Goal: Transaction & Acquisition: Purchase product/service

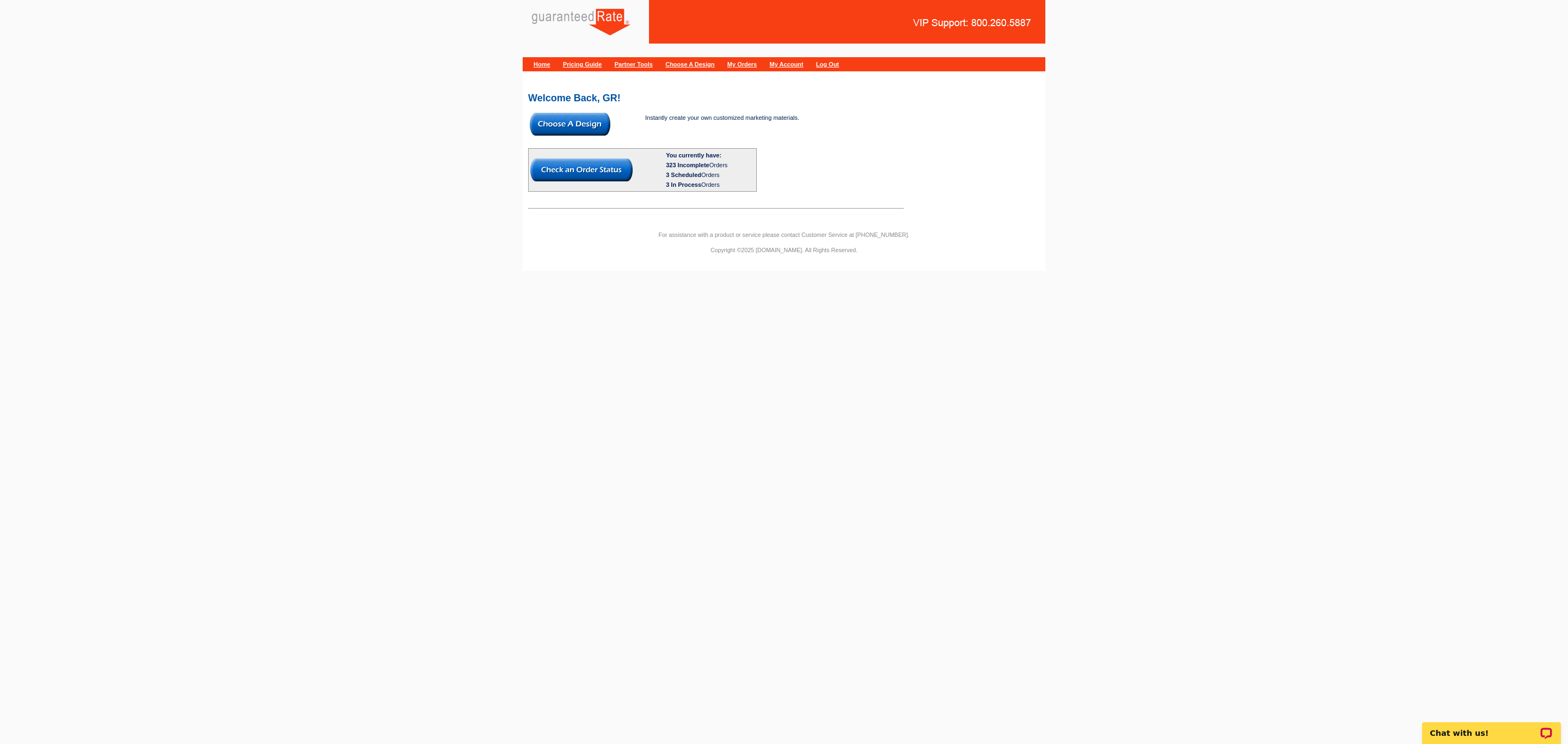
click at [546, 118] on img at bounding box center [569, 124] width 81 height 22
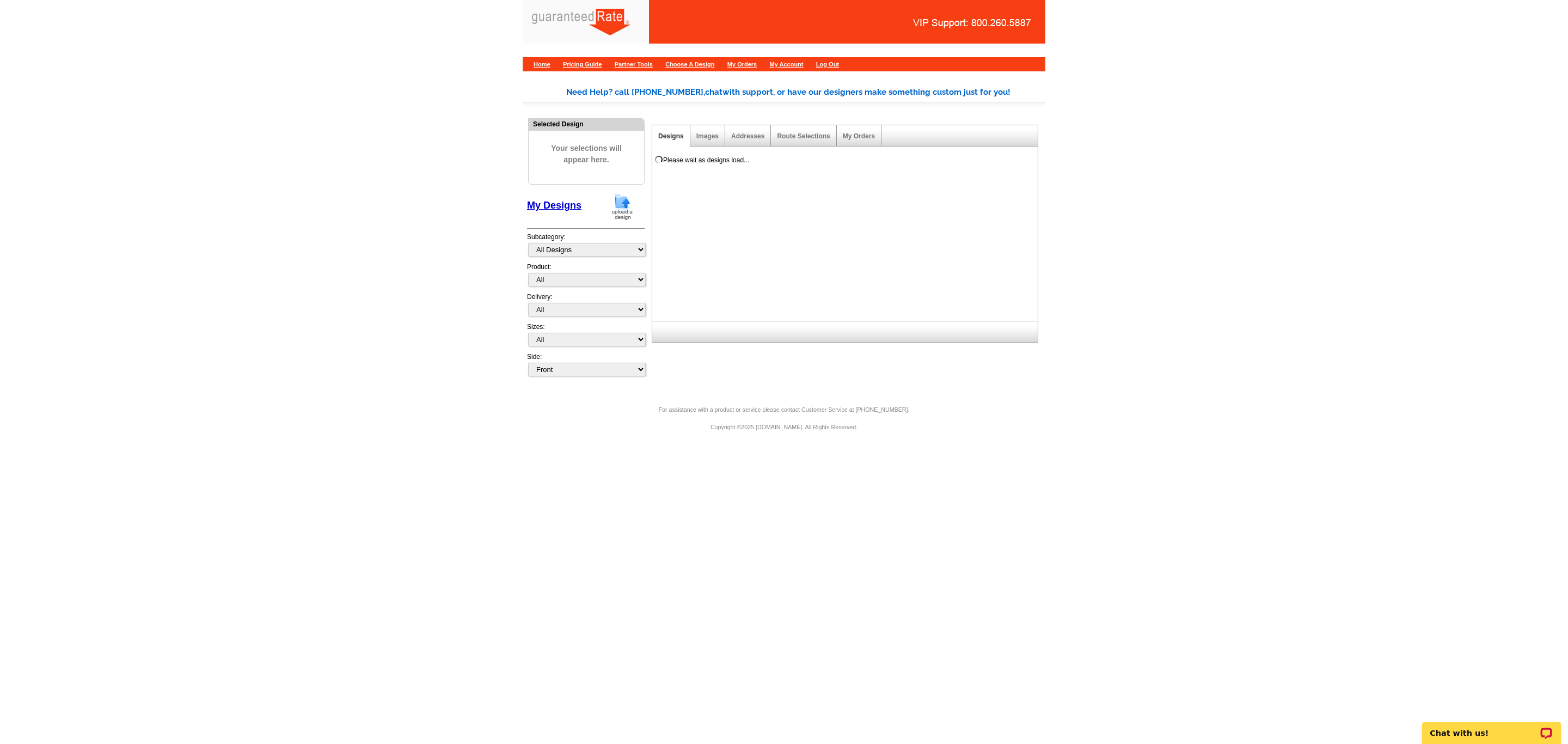
click at [623, 205] on img at bounding box center [622, 207] width 28 height 27
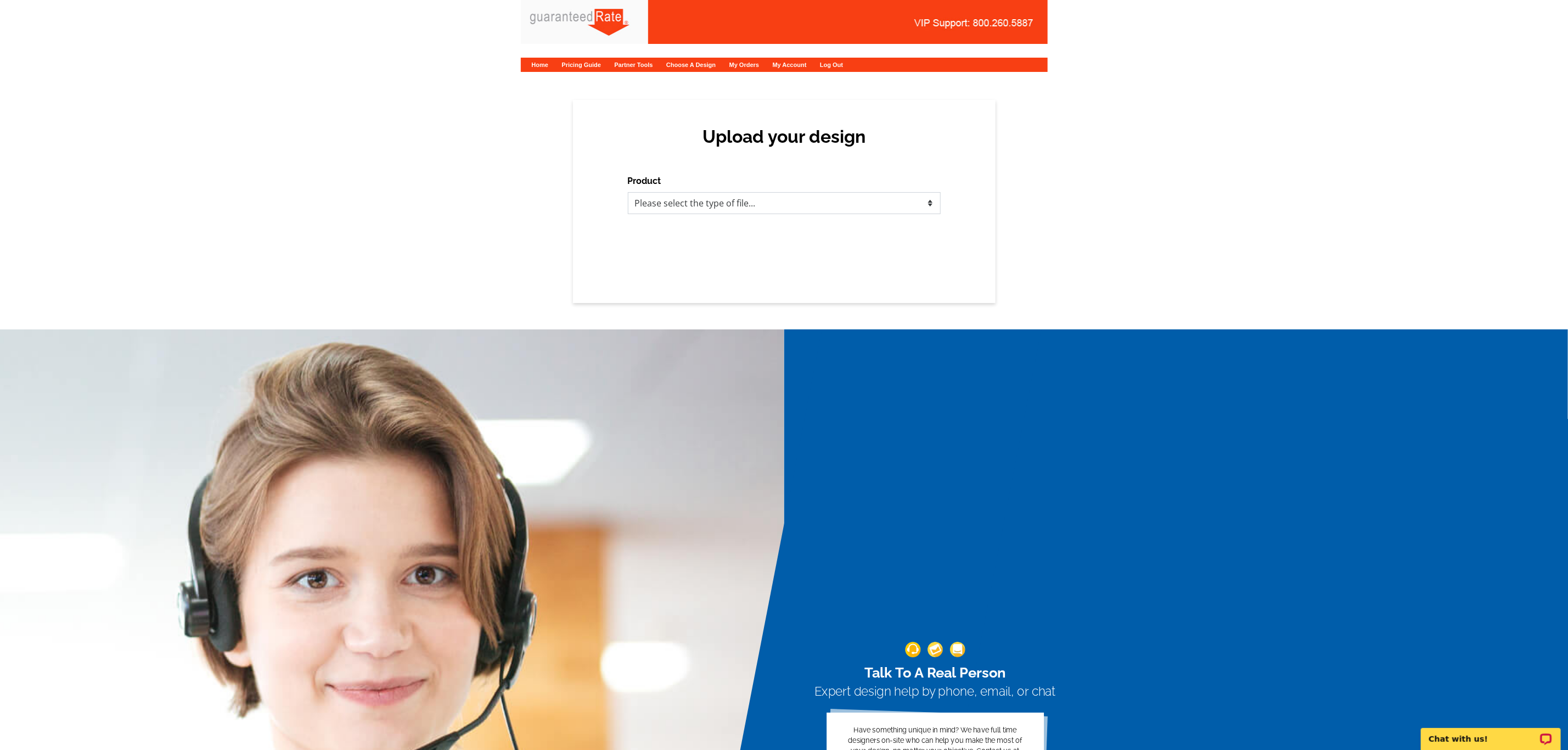
click at [666, 205] on select "Please select the type of file... Postcards Calendars Business Cards Letters an…" at bounding box center [784, 203] width 312 height 22
select select "3"
click at [628, 193] on select "Please select the type of file... Postcards Calendars Business Cards Letters an…" at bounding box center [784, 203] width 312 height 22
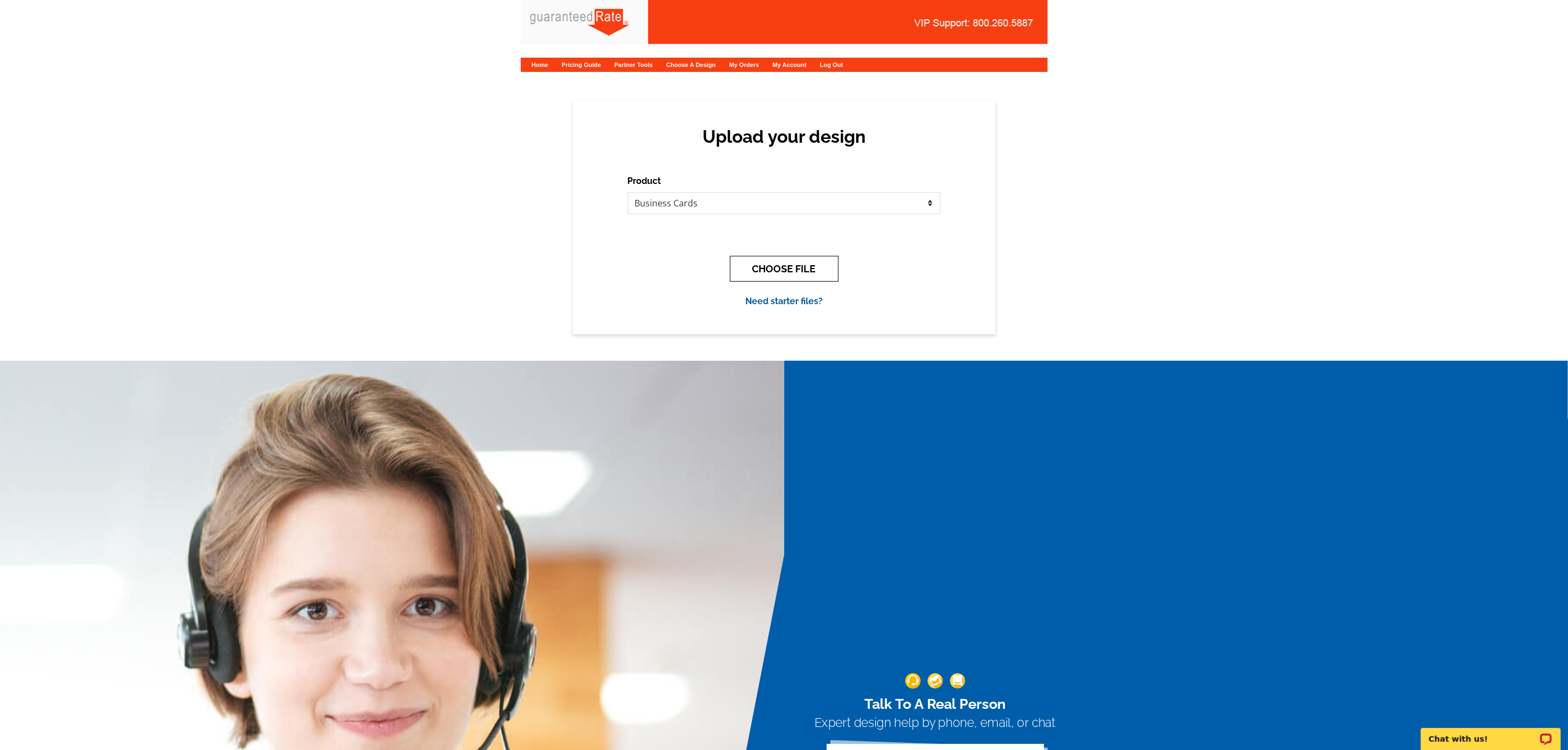
click at [775, 262] on button "CHOOSE FILE" at bounding box center [784, 268] width 109 height 26
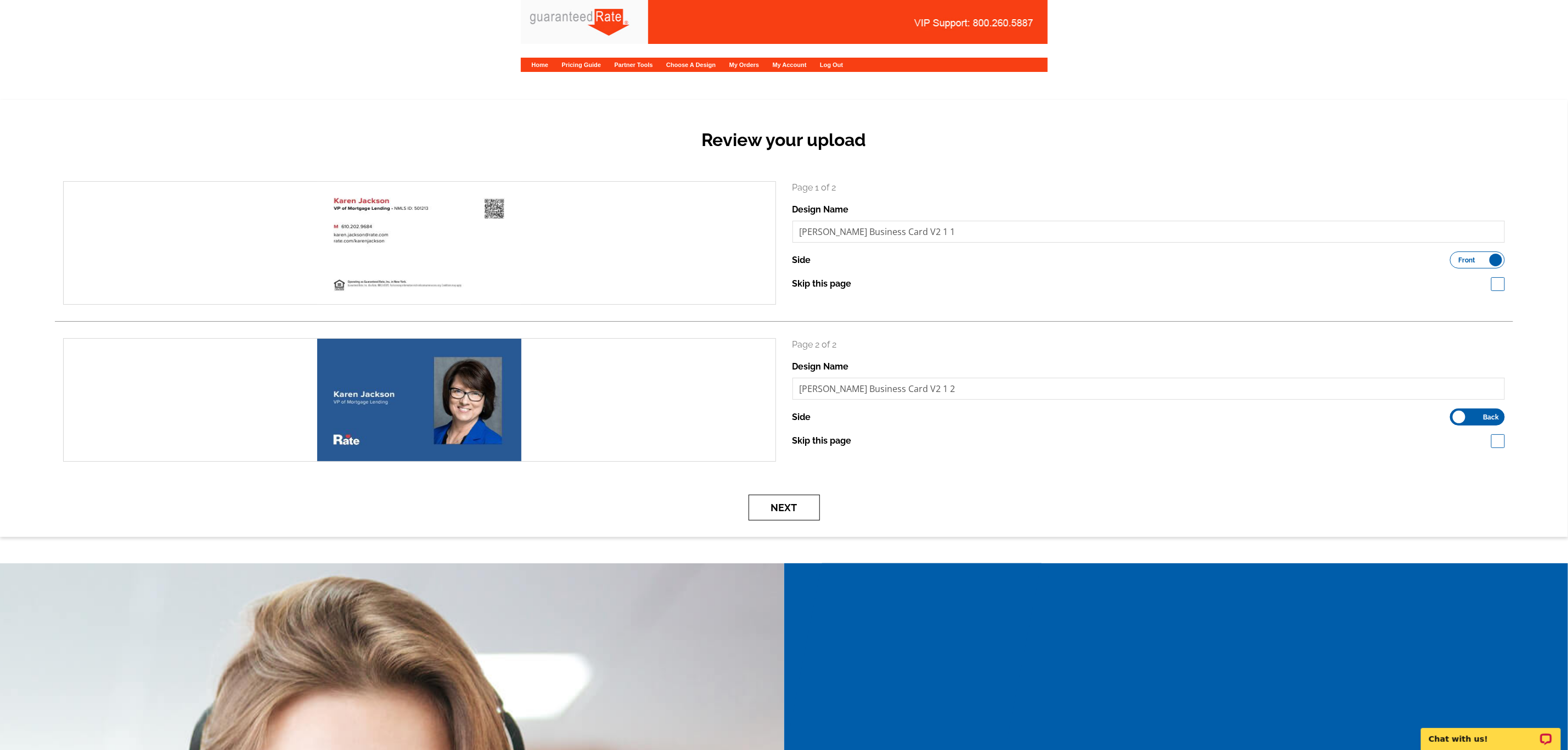
click at [808, 504] on button "Next" at bounding box center [784, 507] width 72 height 26
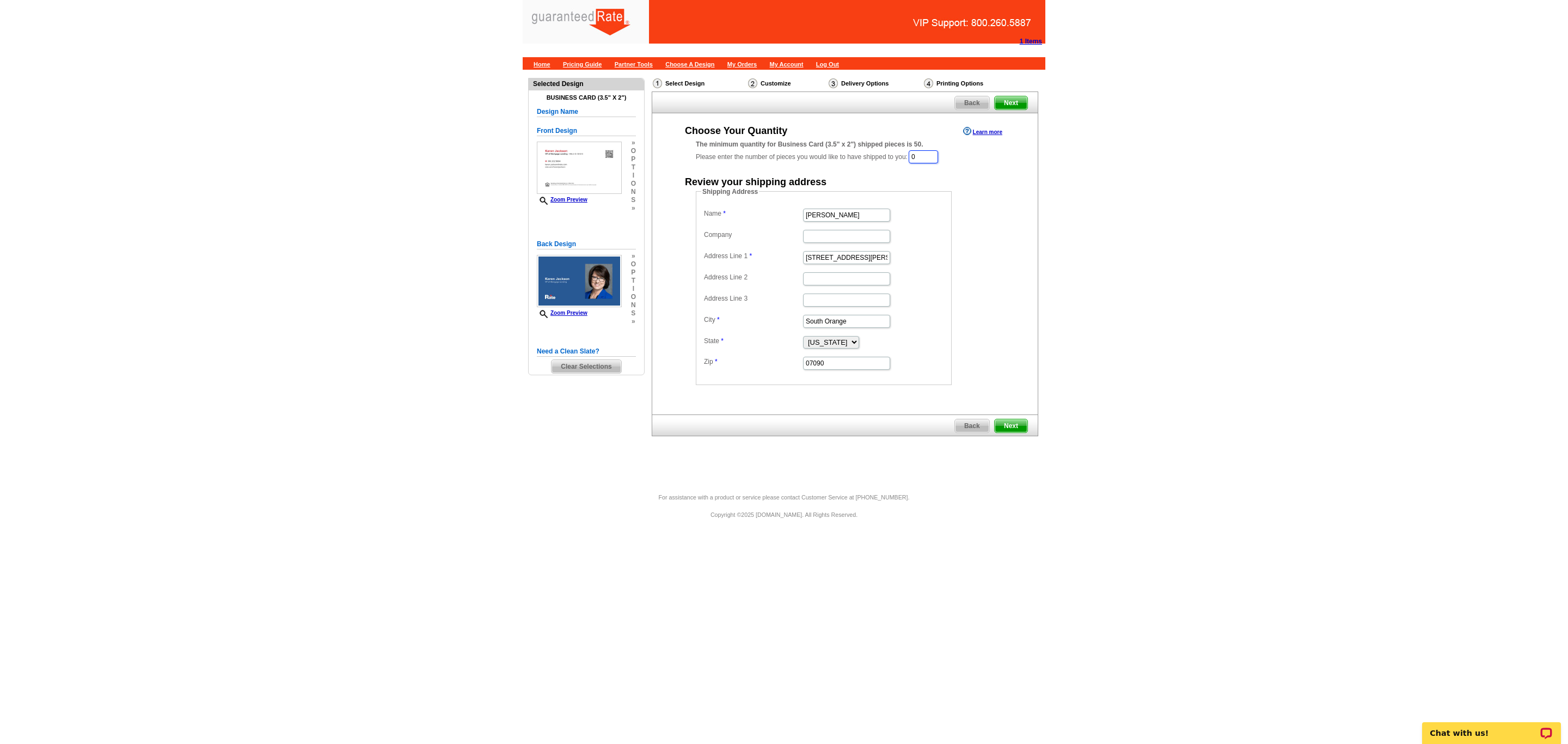
drag, startPoint x: 935, startPoint y: 159, endPoint x: 814, endPoint y: 149, distance: 121.4
click at [817, 150] on div "The minimum quantity for Business Card (3.5" x 2") shipped pieces is 50. Please…" at bounding box center [845, 152] width 298 height 25
type input "150"
drag, startPoint x: 877, startPoint y: 216, endPoint x: 587, endPoint y: 193, distance: 290.9
click at [587, 193] on div "Need Help? call 800-260-5887, chat with support, or have our designers make som…" at bounding box center [784, 276] width 522 height 414
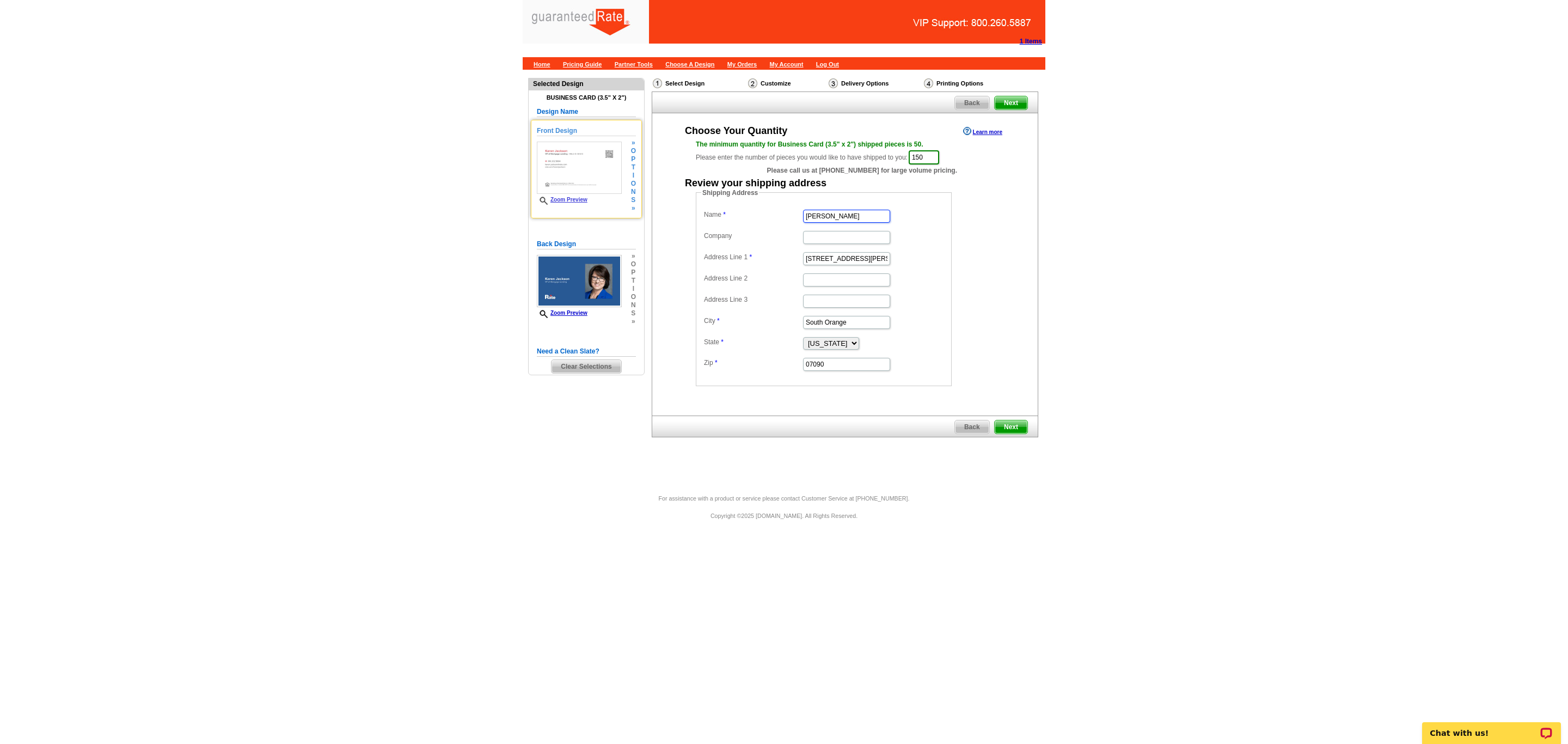
type input "[PERSON_NAME]"
type input "Rate"
click at [820, 259] on input "Address Line 1" at bounding box center [846, 258] width 87 height 13
paste input "[STREET_ADDRESS]"
click at [808, 261] on input "[STREET_ADDRESS]" at bounding box center [846, 258] width 87 height 13
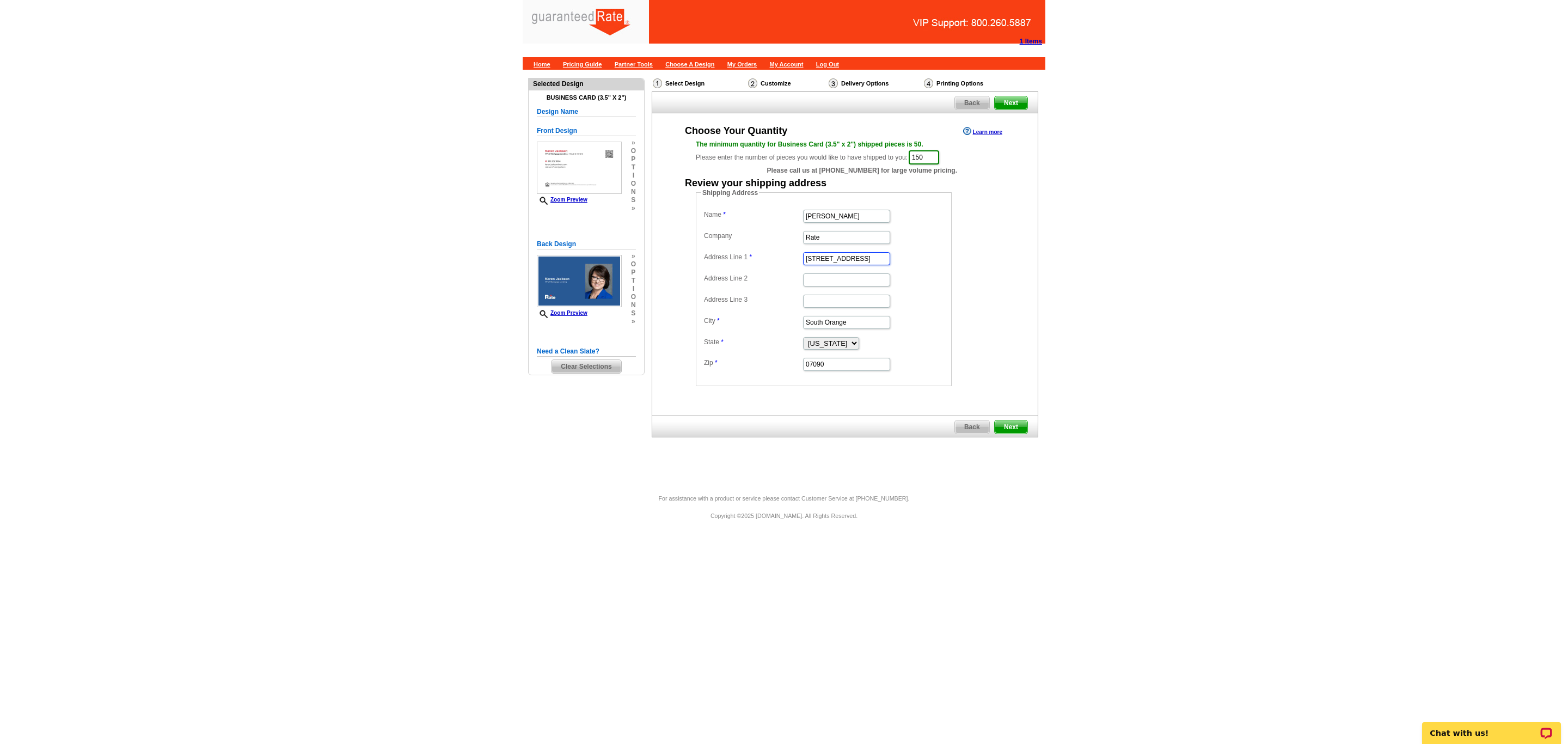
type input "[STREET_ADDRESS]"
drag, startPoint x: 861, startPoint y: 329, endPoint x: 373, endPoint y: 320, distance: 488.1
click at [373, 320] on main "Need Help? call 800-260-5887, chat with support, or have our designers make som…" at bounding box center [784, 281] width 1568 height 424
paste input "West Chester"
type input "West Chester"
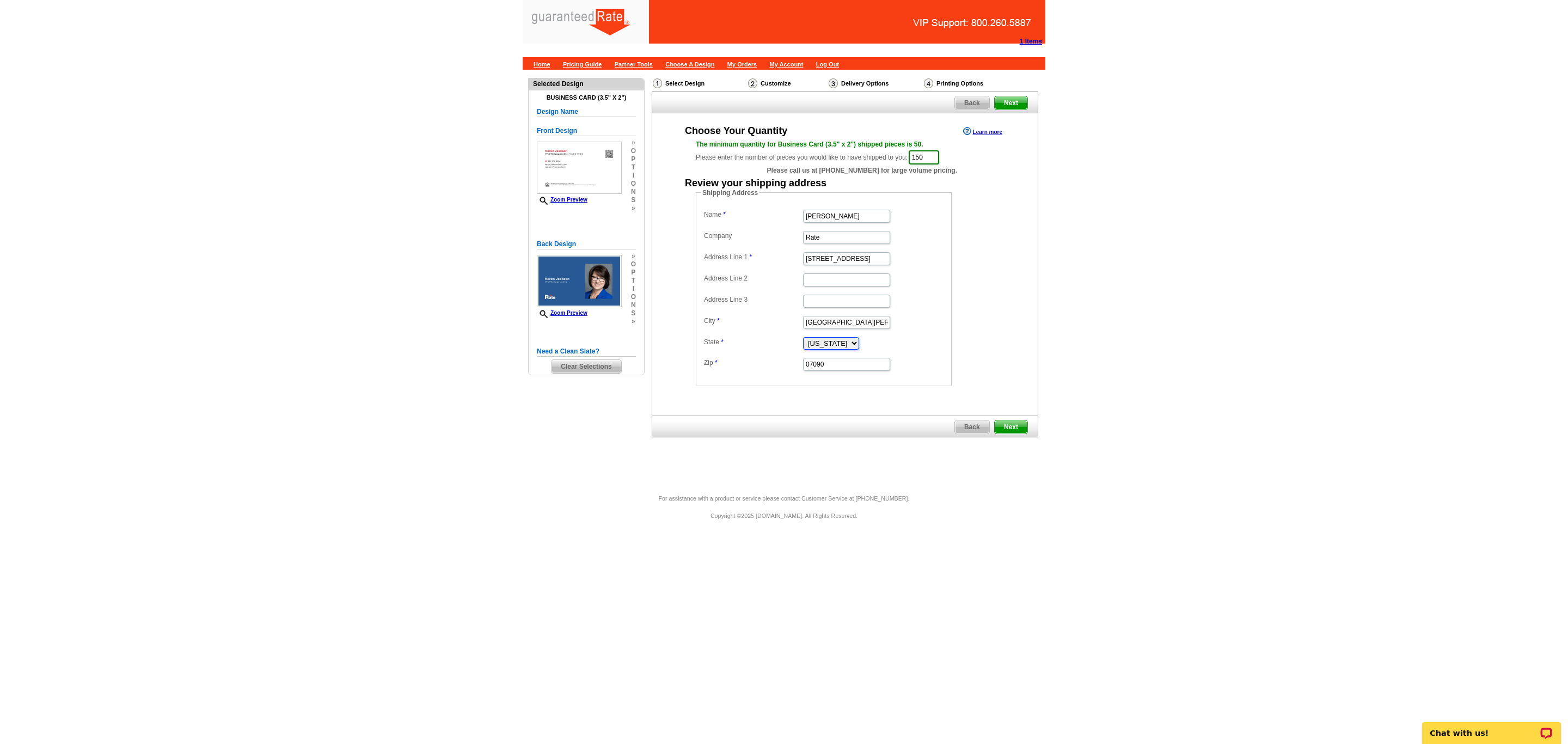
click at [819, 350] on select "Alabama Alaska Arizona Arkansas California Colorado Connecticut District of Col…" at bounding box center [831, 343] width 57 height 13
select select "PA"
click at [803, 340] on select "Alabama Alaska Arizona Arkansas California Colorado Connecticut District of Col…" at bounding box center [831, 343] width 57 height 13
click at [838, 360] on input "07090" at bounding box center [846, 364] width 87 height 13
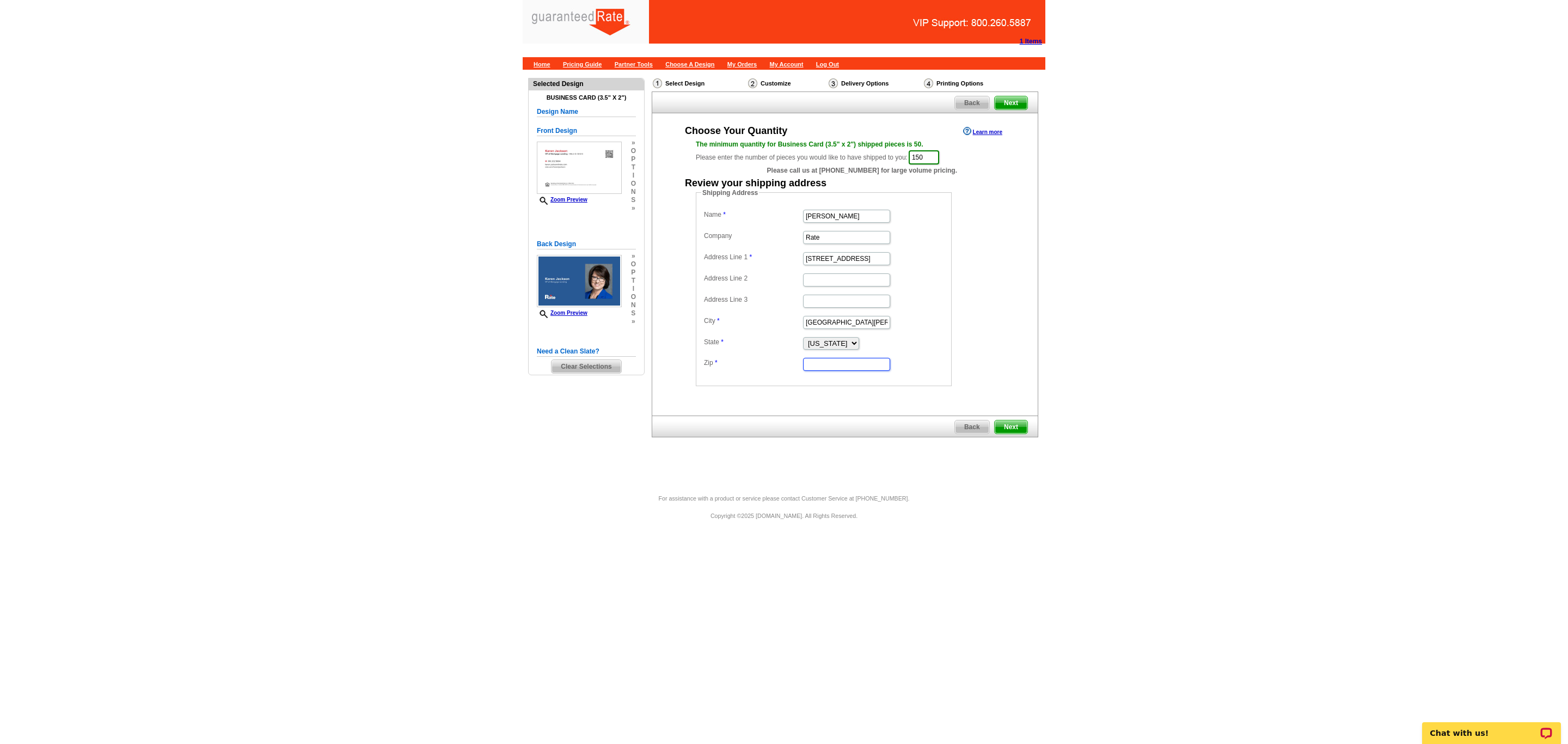
paste input "19382"
type input "19382"
click at [1013, 434] on span "Next" at bounding box center [1012, 426] width 33 height 13
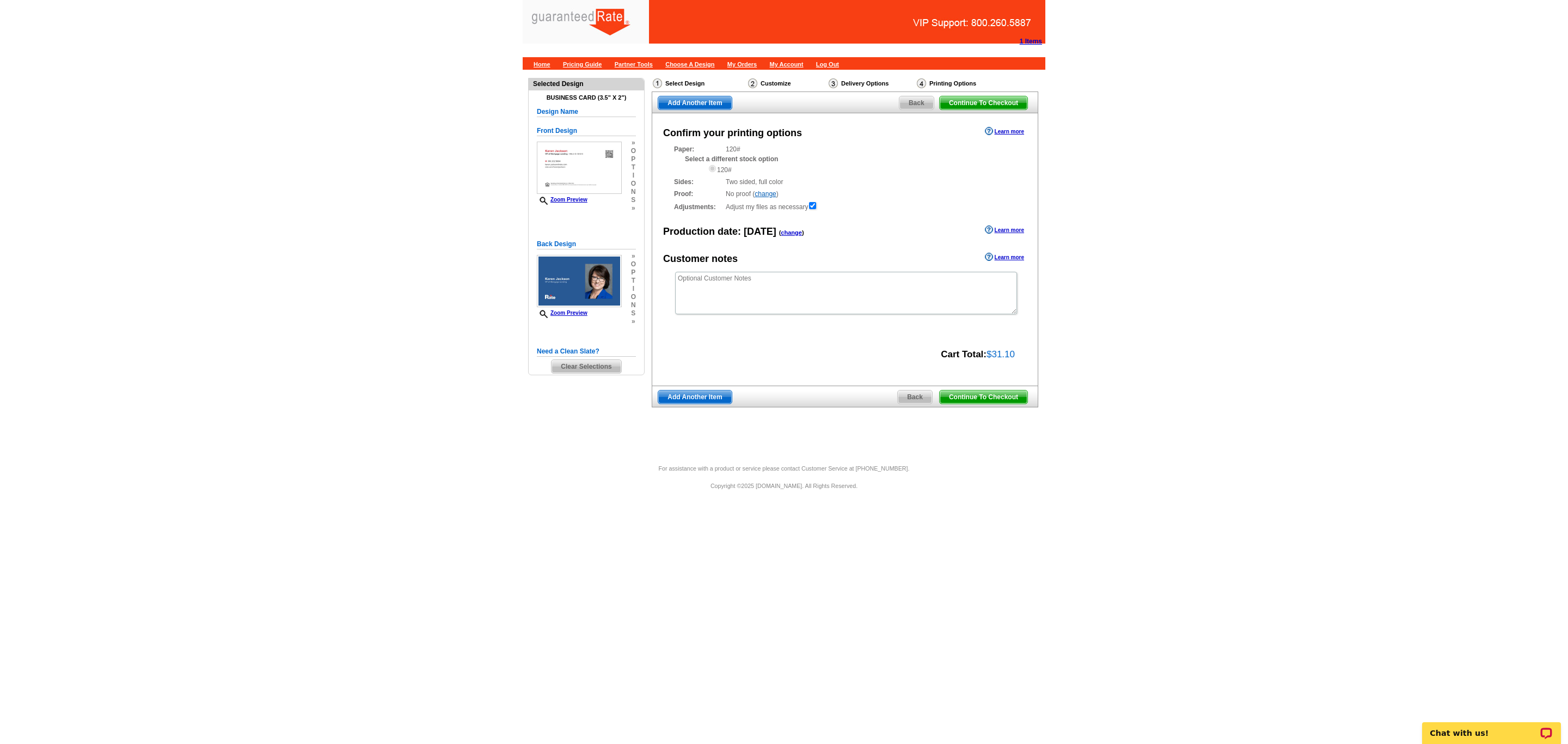
click at [1013, 394] on span "Continue To Checkout" at bounding box center [983, 396] width 88 height 13
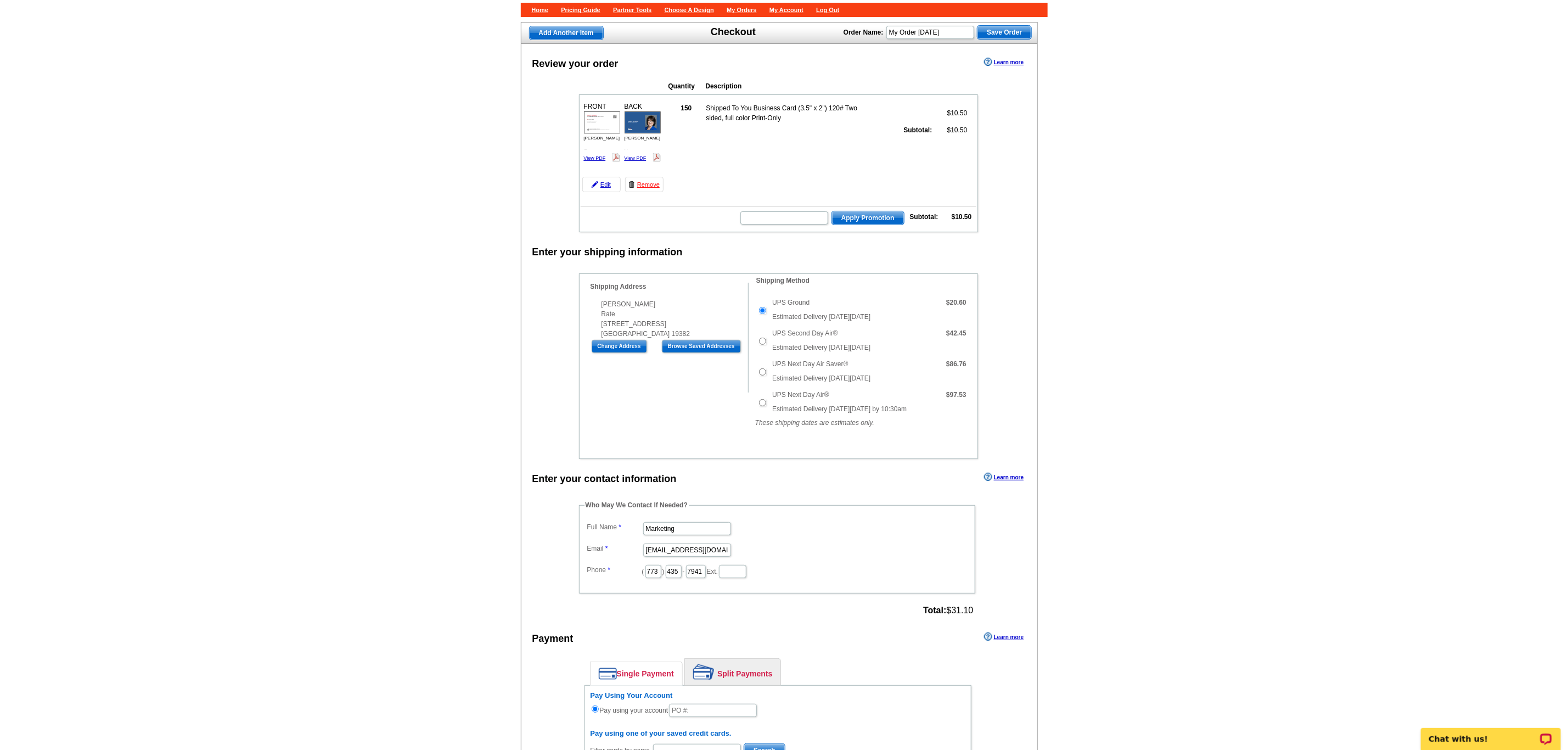
scroll to position [165, 0]
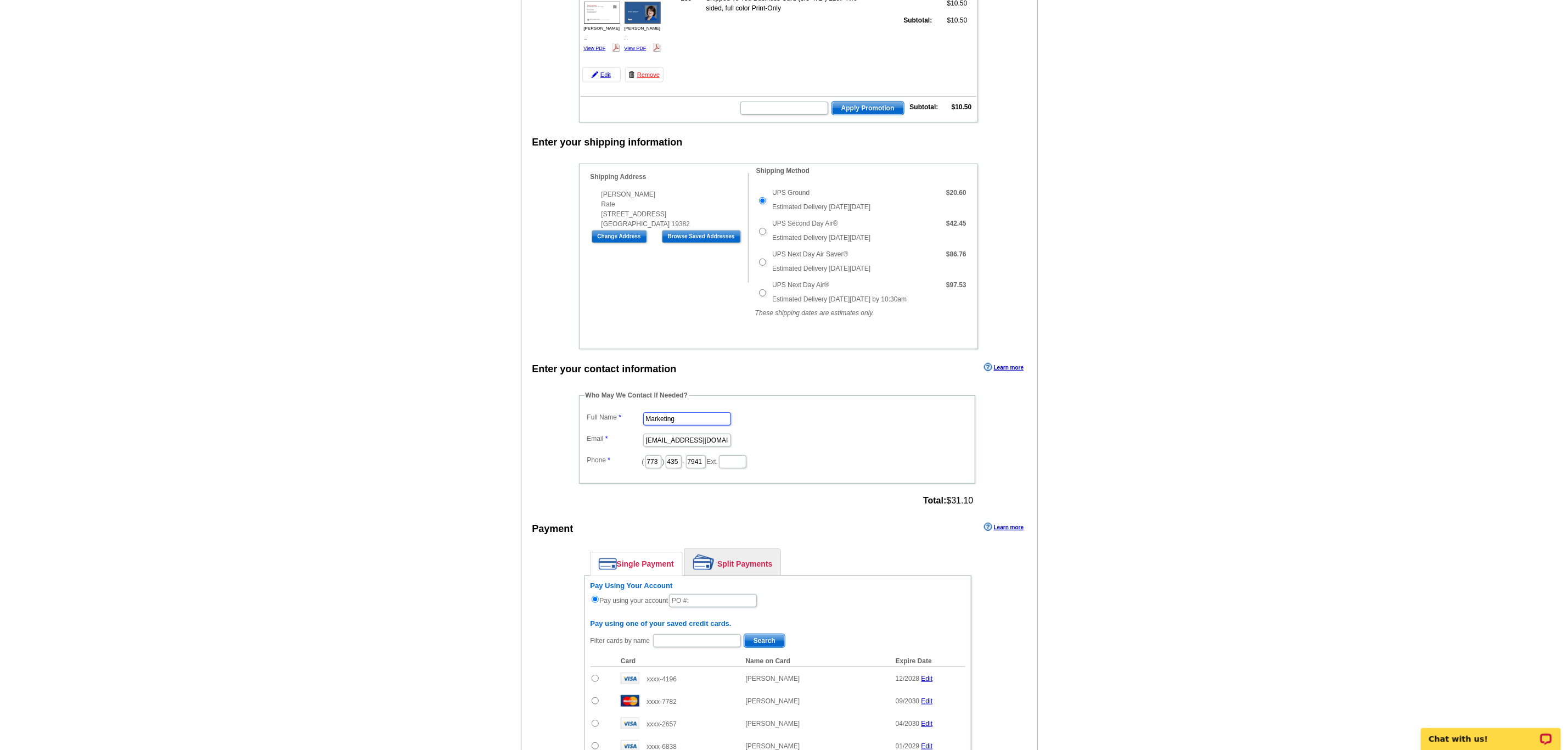
drag, startPoint x: 697, startPoint y: 433, endPoint x: 351, endPoint y: 446, distance: 346.2
click at [359, 446] on main "Add Another Item Checkout Order Name: My Order 2025-09-29 Save Order Review you…" at bounding box center [784, 489] width 1568 height 1166
type input "[PERSON_NAME]"
type input "[PERSON_NAME][EMAIL_ADDRESS][PERSON_NAME][DOMAIN_NAME]"
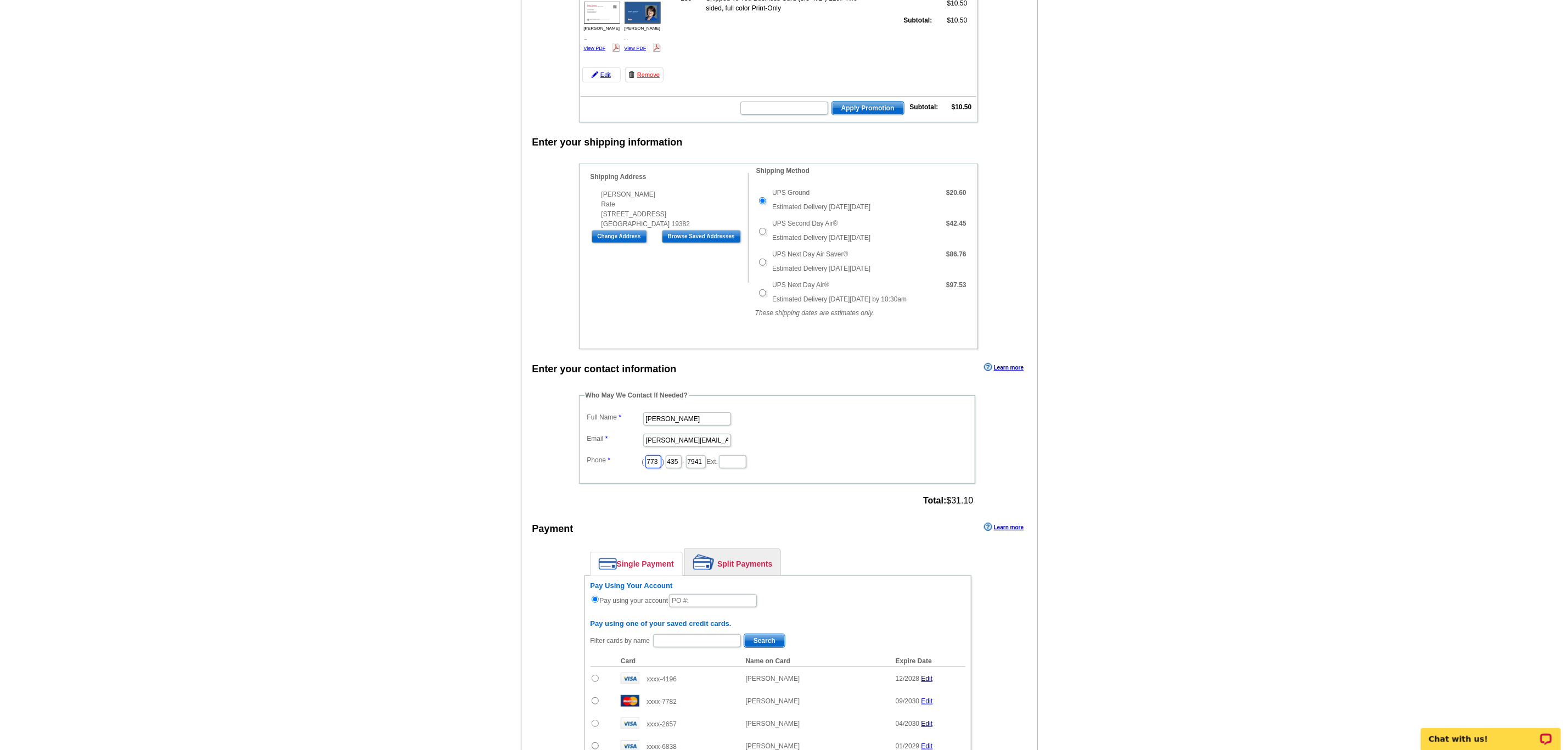
drag, startPoint x: 662, startPoint y: 479, endPoint x: 583, endPoint y: 480, distance: 79.0
click at [583, 480] on fieldset "Who May We Contact If Needed? Full Name Daniel Zorn Email daniel.zorn@rate.com …" at bounding box center [776, 436] width 396 height 93
type input "312"
type input "509"
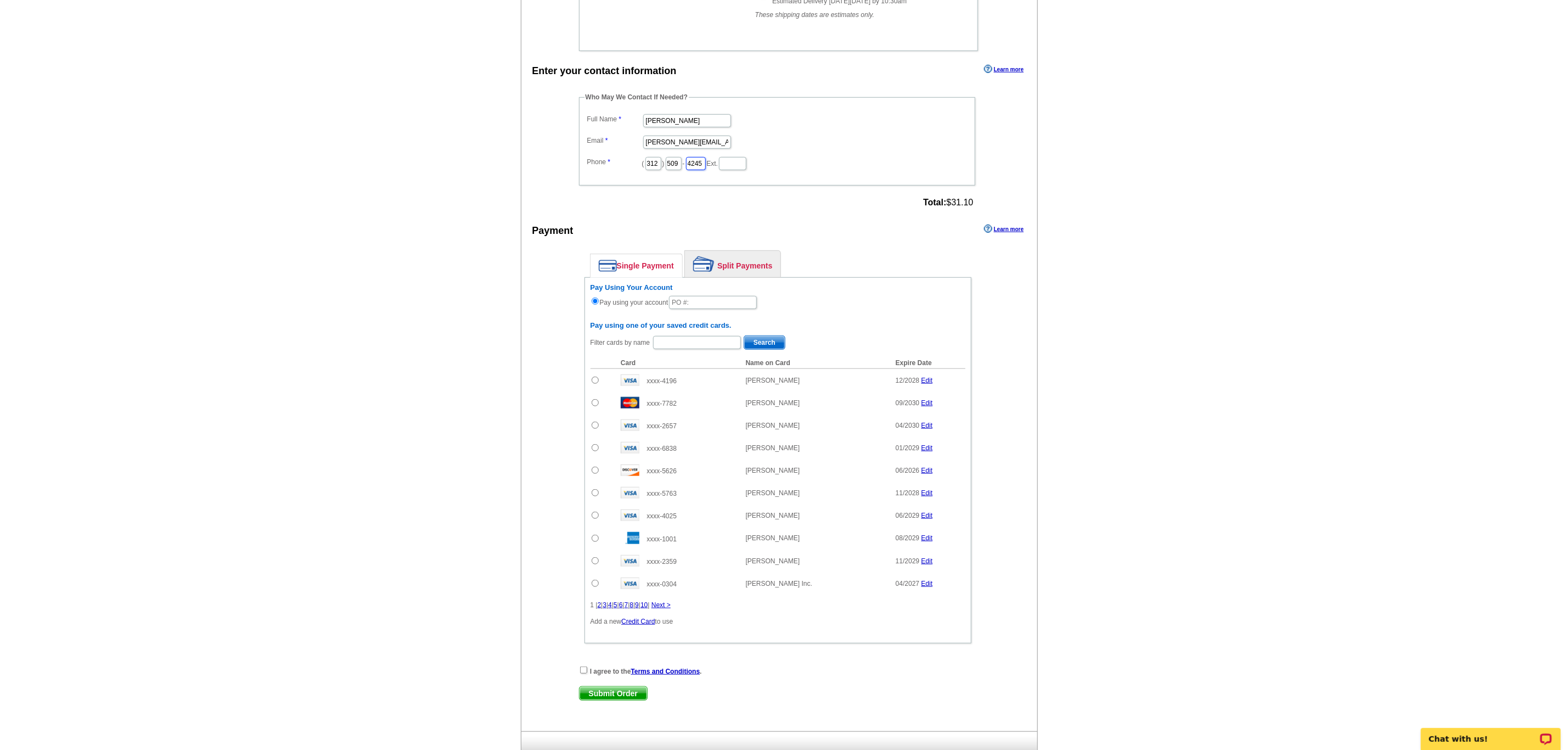
scroll to position [463, 0]
type input "4245"
click at [725, 309] on input "text" at bounding box center [712, 302] width 87 height 13
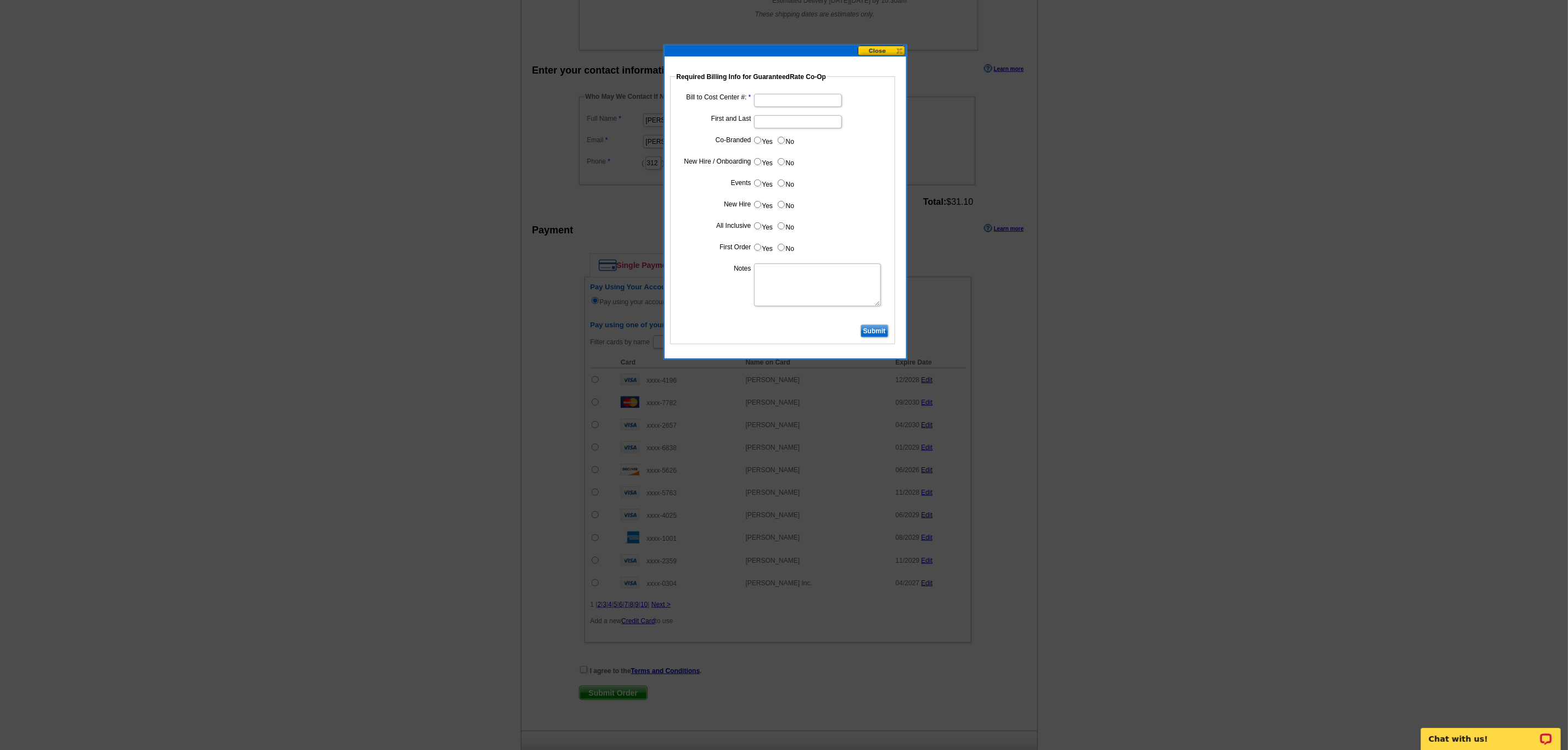
type input "09292025_DZ_1142"
click at [770, 99] on input "Bill to Cost Center #:" at bounding box center [797, 100] width 87 height 13
type input "1241"
click at [772, 125] on input "First and Last" at bounding box center [797, 121] width 87 height 13
type input "a"
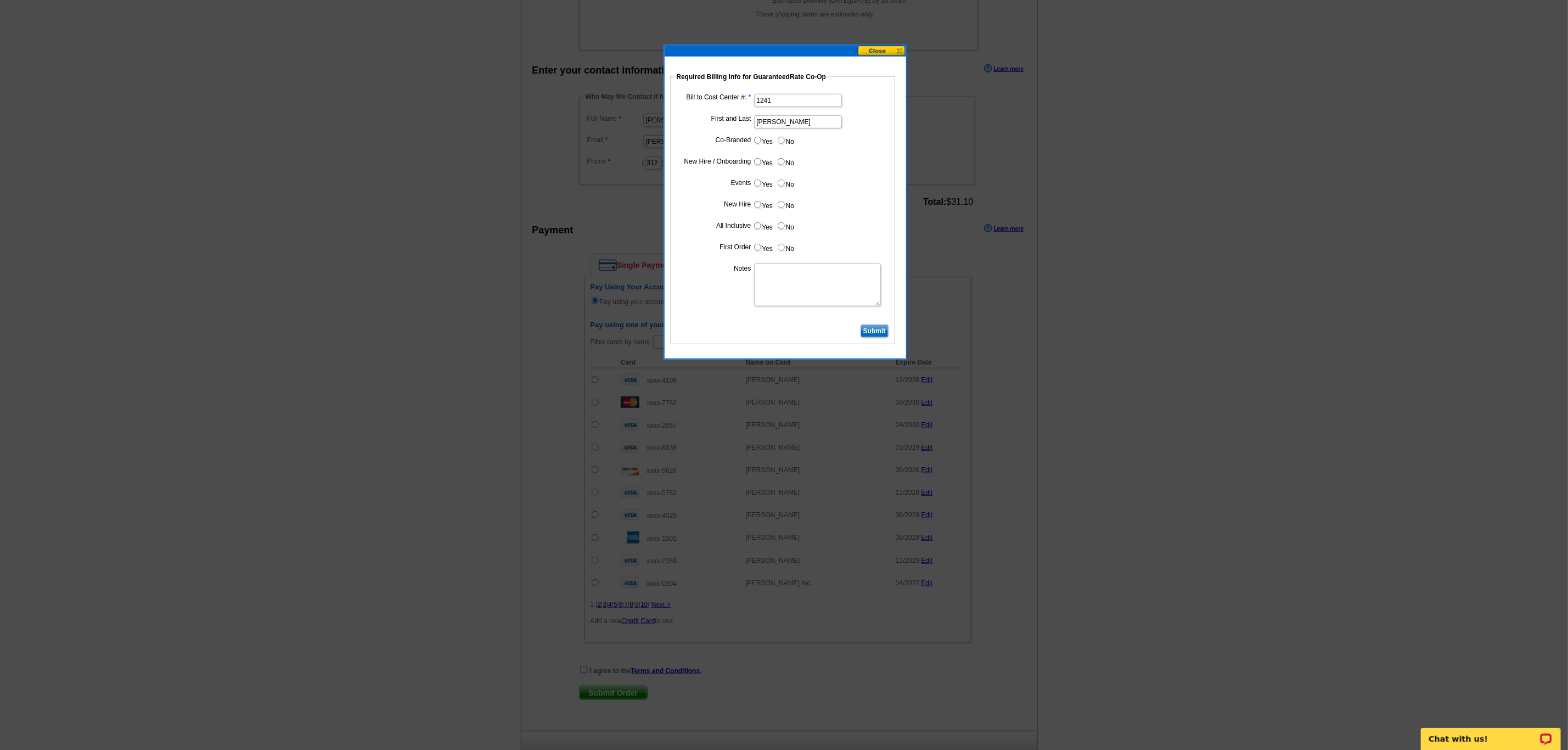
type input "[PERSON_NAME]"
click at [780, 144] on input "No" at bounding box center [781, 140] width 7 height 7
radio input "true"
click at [756, 160] on input "Yes" at bounding box center [756, 161] width 7 height 7
radio input "true"
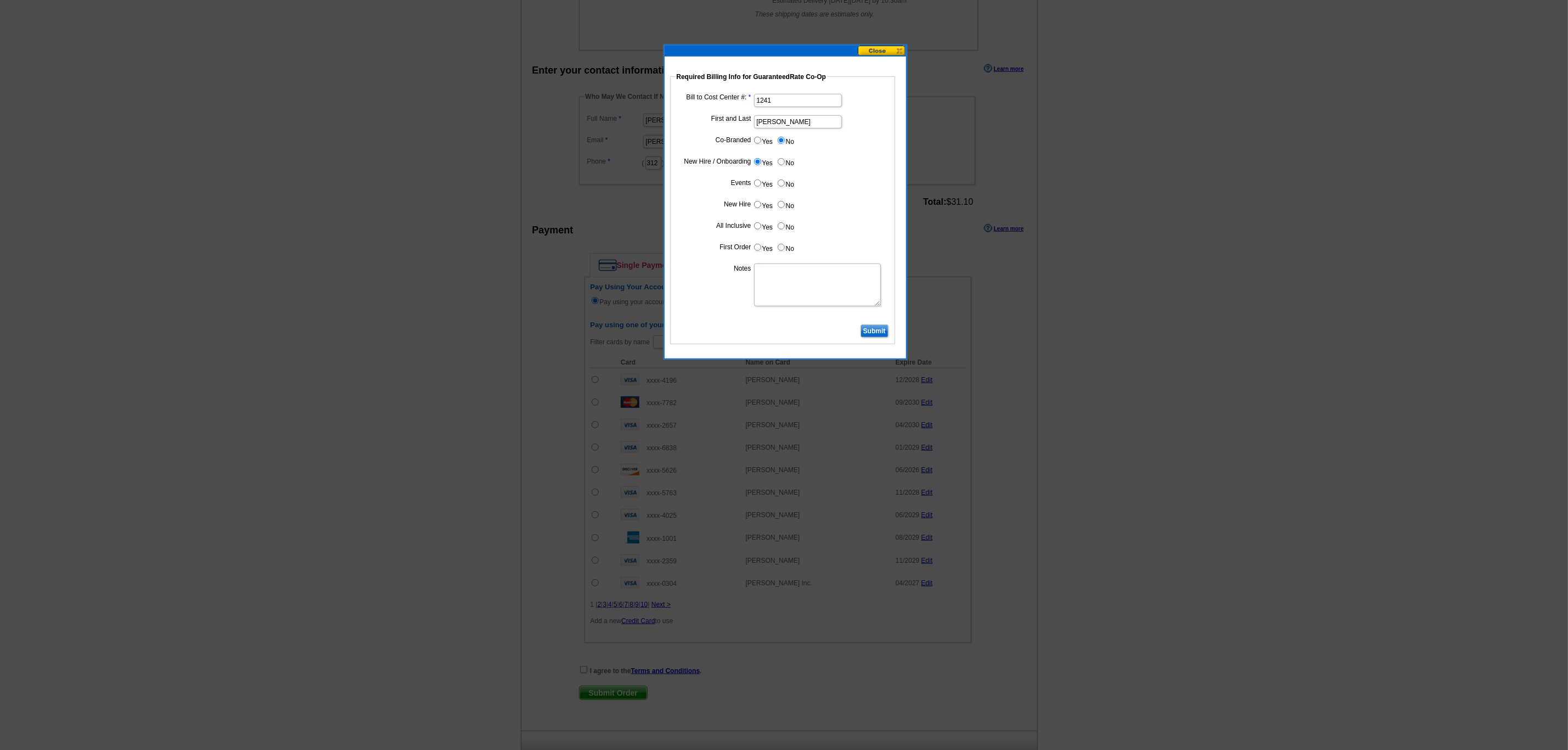
click at [781, 186] on input "No" at bounding box center [781, 183] width 7 height 7
radio input "true"
click at [755, 204] on input "Yes" at bounding box center [756, 203] width 7 height 7
radio input "true"
click at [759, 227] on input "Yes" at bounding box center [756, 225] width 7 height 7
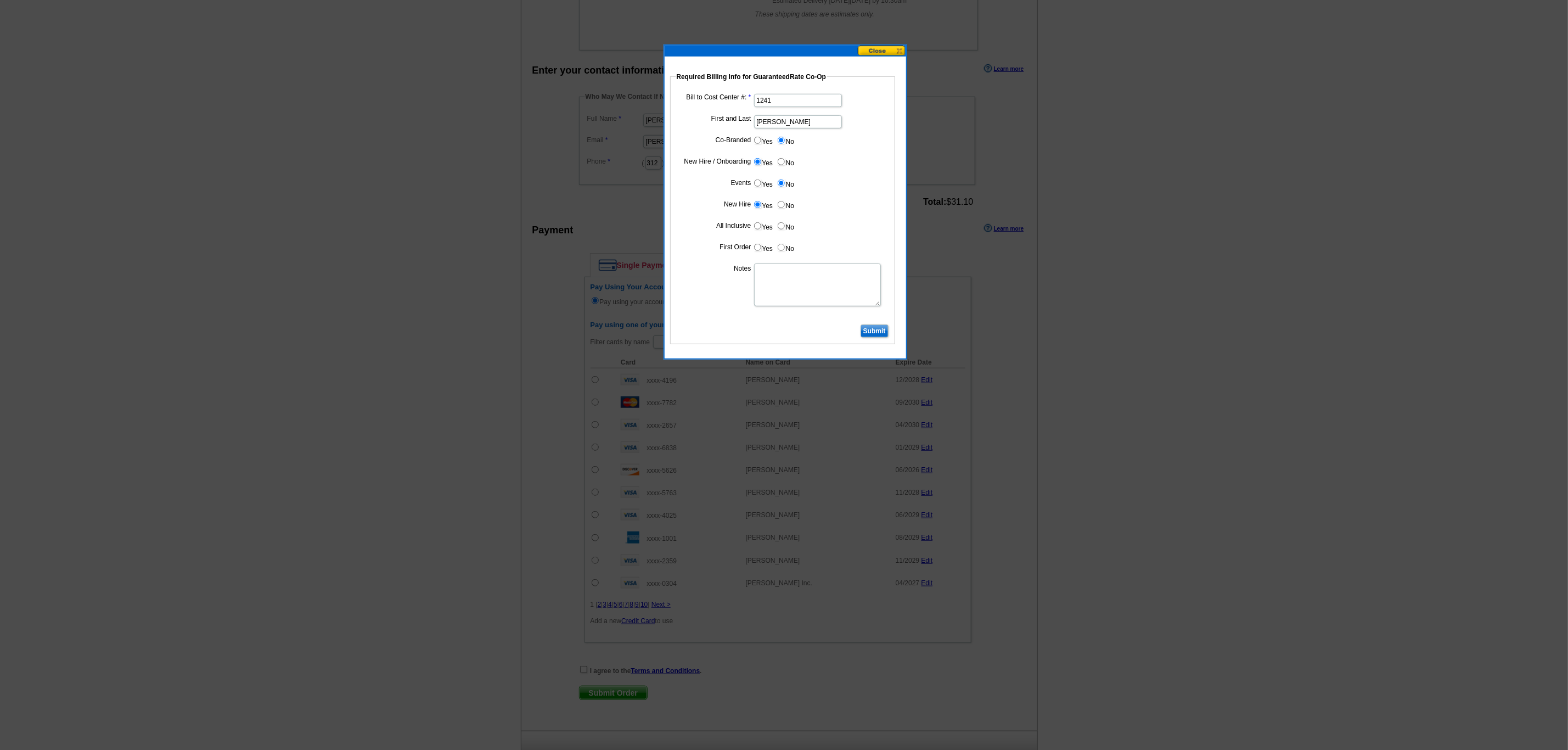
radio input "true"
click at [757, 251] on input "Yes" at bounding box center [756, 247] width 7 height 7
radio input "true"
click at [764, 264] on dl "Bill to Cost Center #: 1241 First and Last Karen Jackson Co-Branded Yes No Cost…" at bounding box center [783, 206] width 214 height 231
click at [772, 273] on textarea "Notes" at bounding box center [816, 285] width 127 height 43
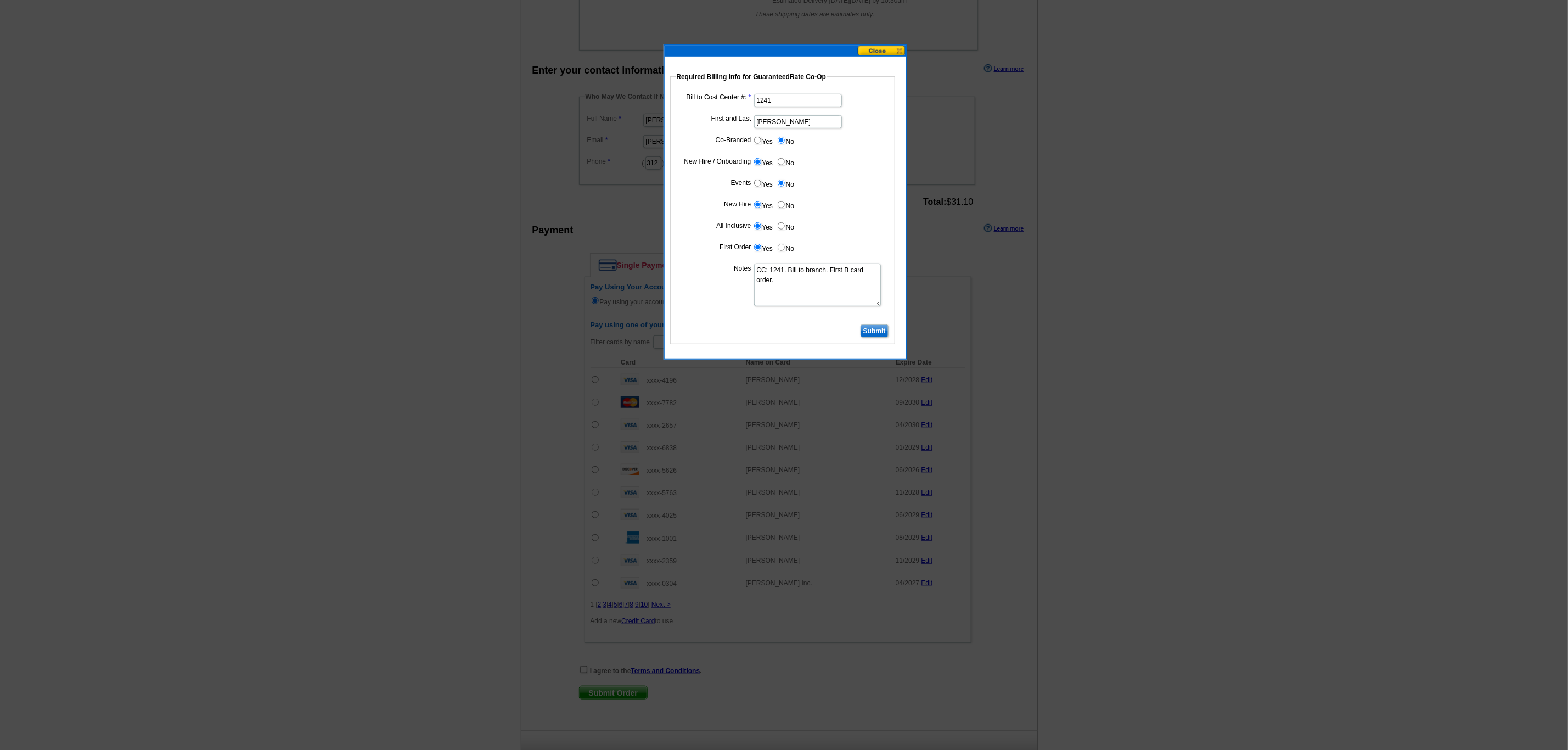
type textarea "CC: 1241. Bill to branch. First B card order."
click at [868, 334] on input "Submit" at bounding box center [874, 330] width 28 height 13
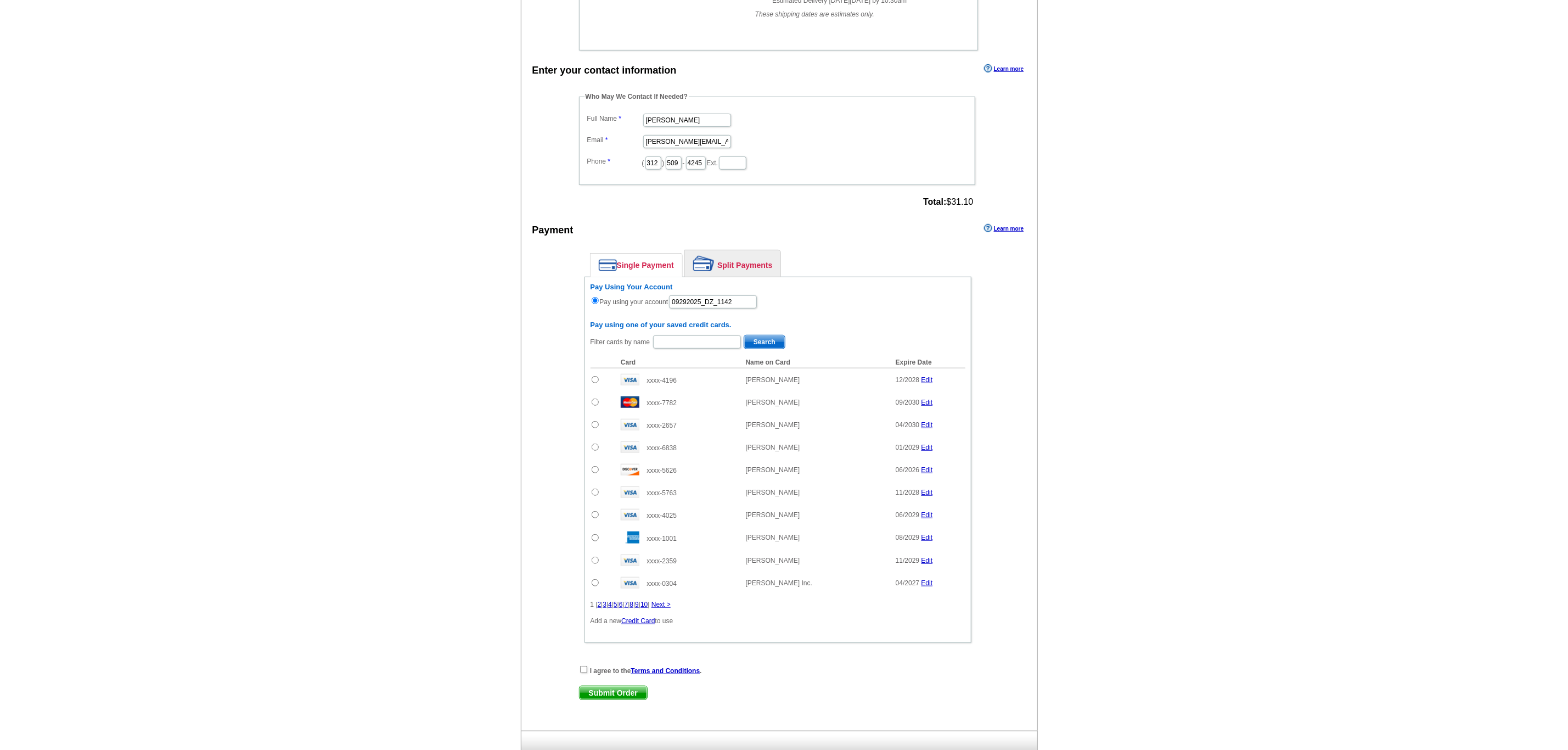
scroll to position [556, 0]
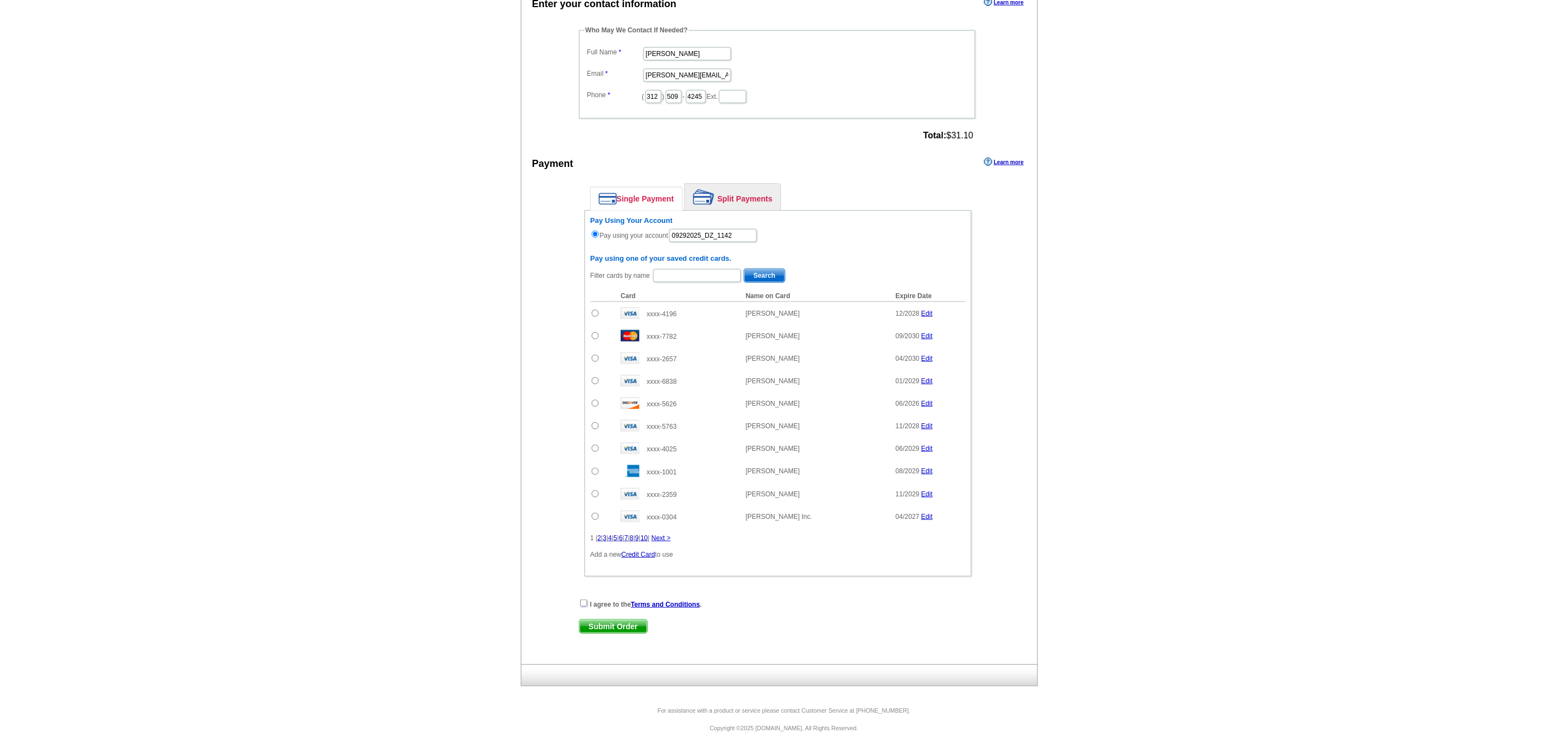
click at [583, 601] on input "checkbox" at bounding box center [583, 603] width 7 height 7
checkbox input "true"
click at [596, 629] on span "Submit Order" at bounding box center [613, 626] width 68 height 13
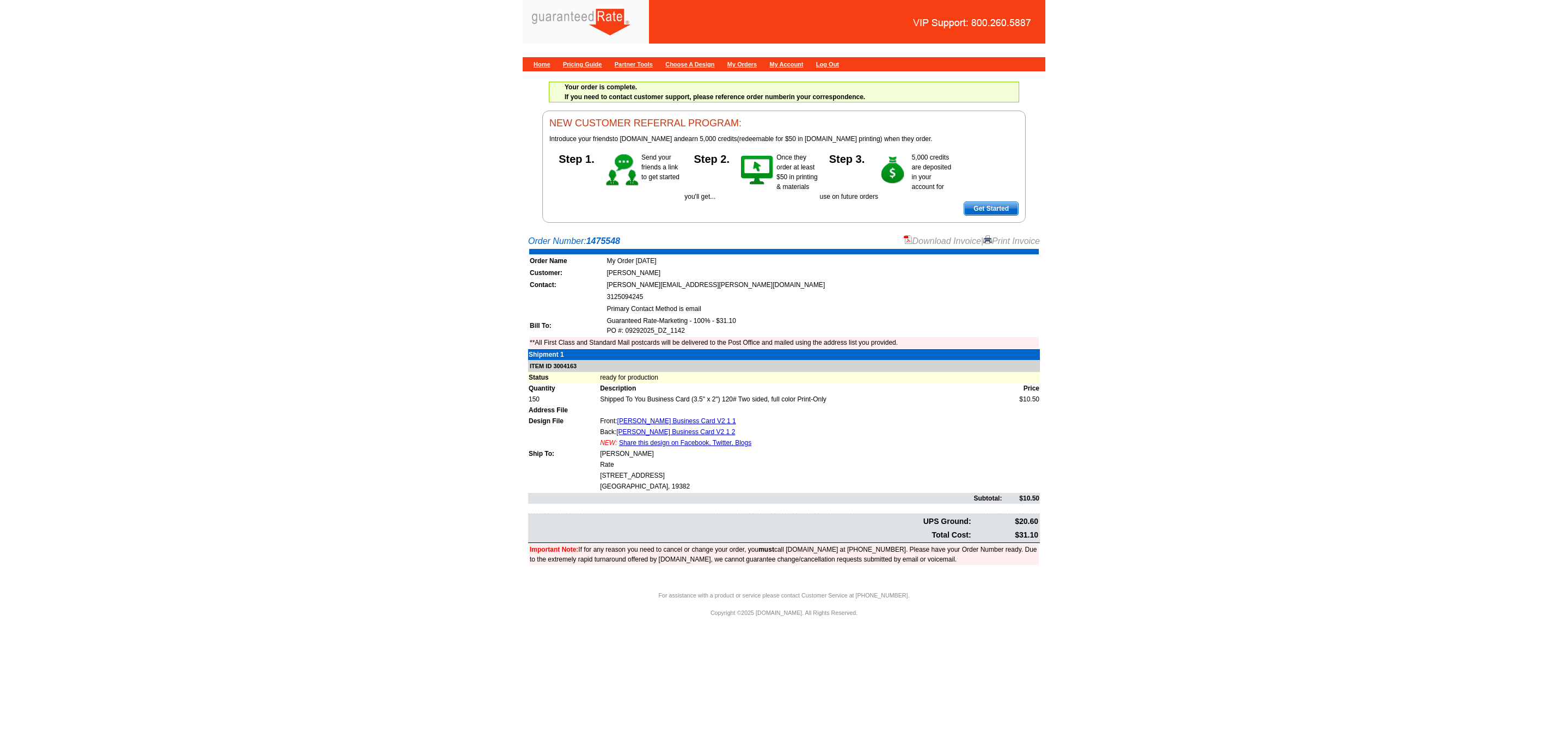
click at [940, 243] on link "Download Invoice" at bounding box center [941, 240] width 77 height 9
